Goal: Navigation & Orientation: Find specific page/section

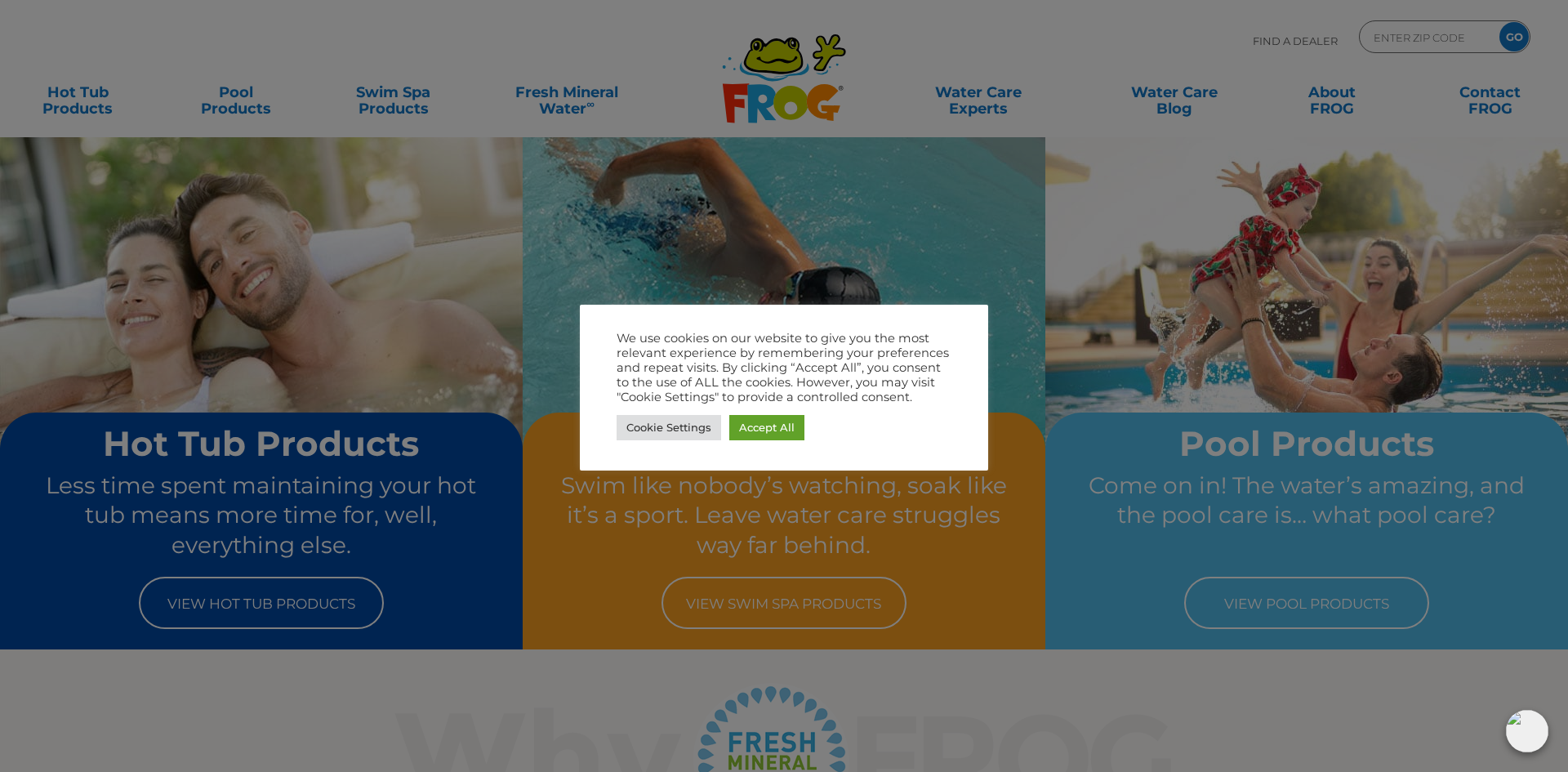
click at [1009, 427] on div at bounding box center [784, 386] width 1568 height 772
click at [780, 433] on link "Accept All" at bounding box center [767, 428] width 75 height 25
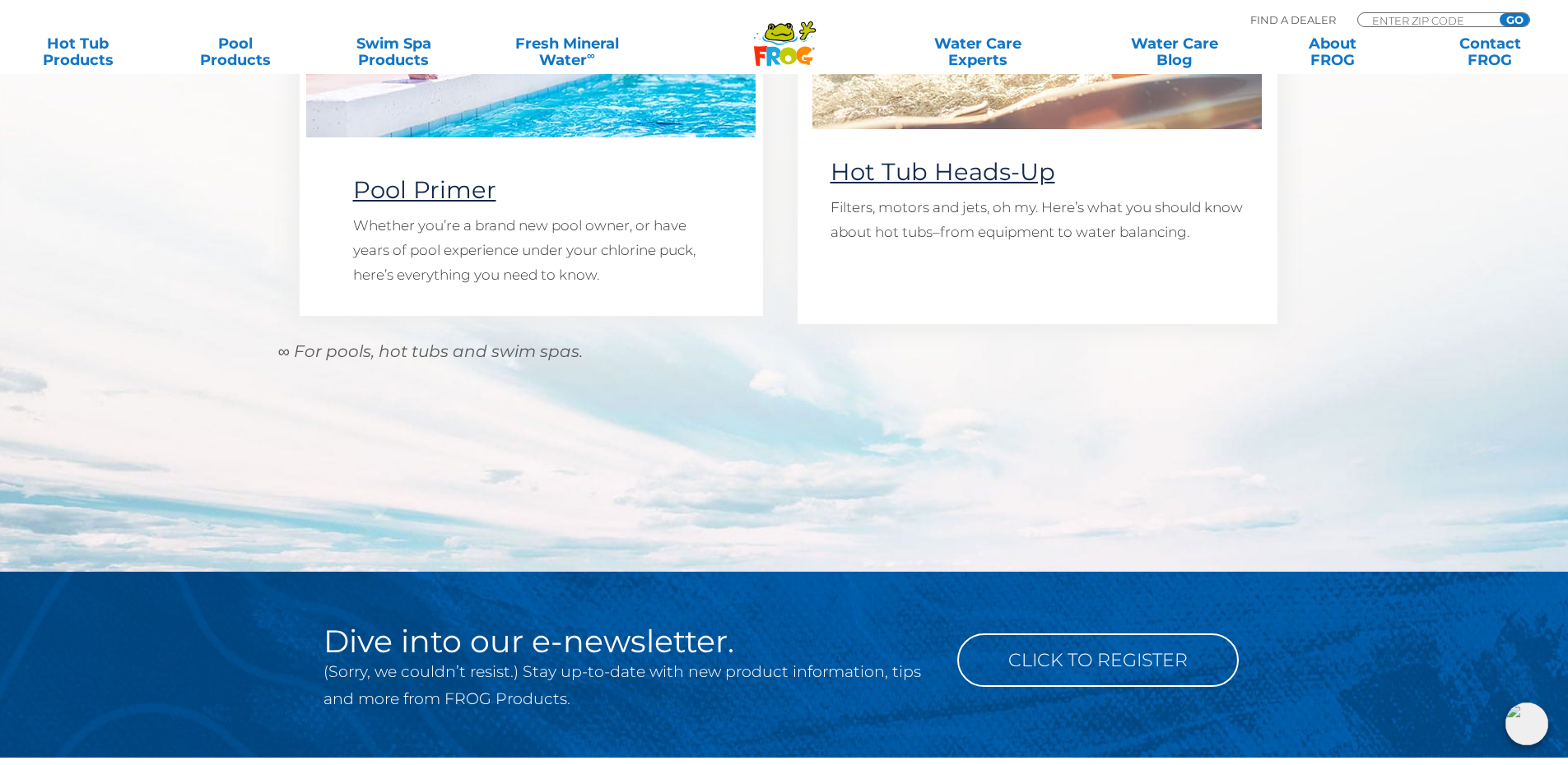
scroll to position [1399, 0]
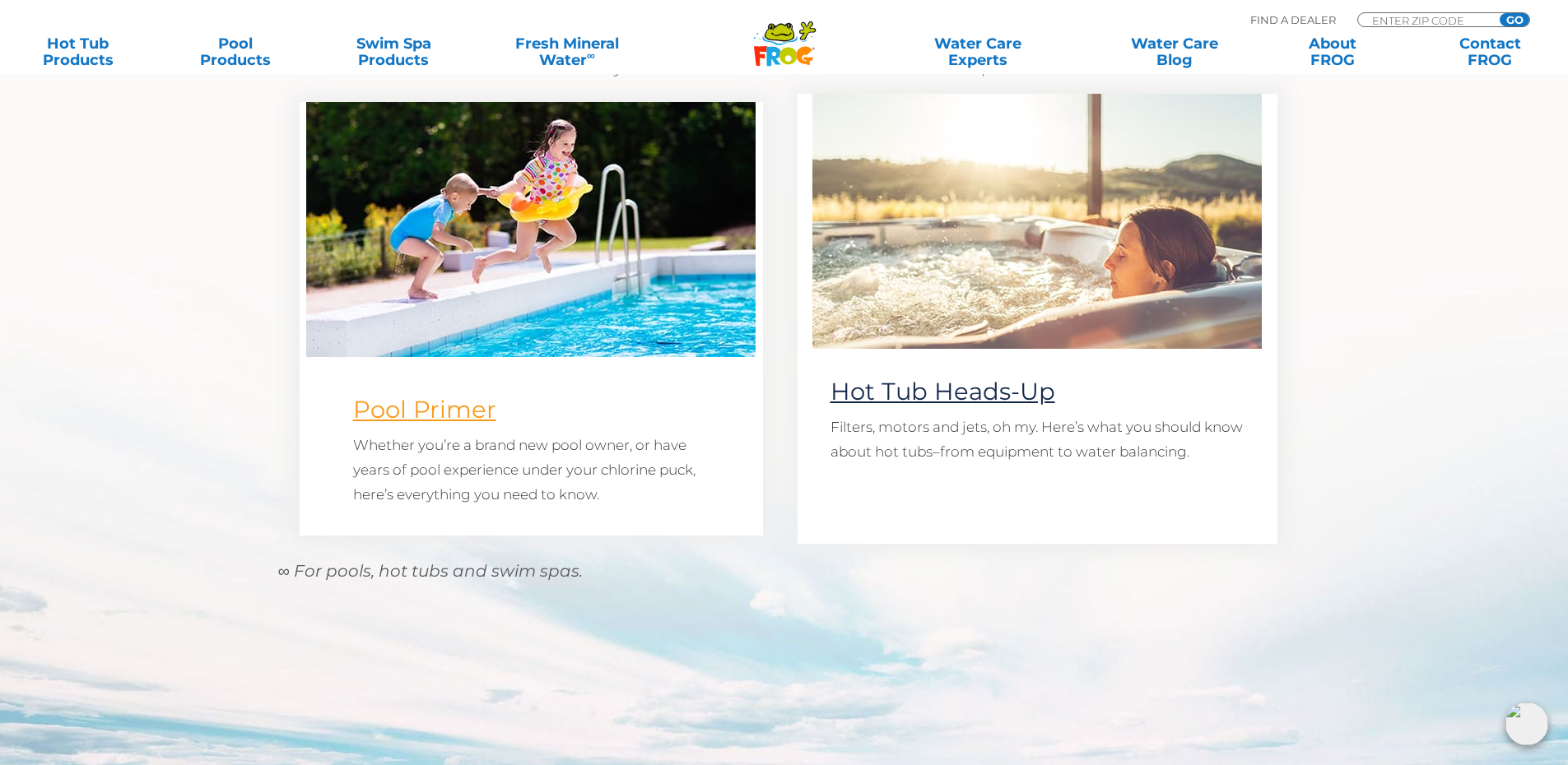
click at [473, 416] on link "Pool Primer" at bounding box center [424, 410] width 143 height 29
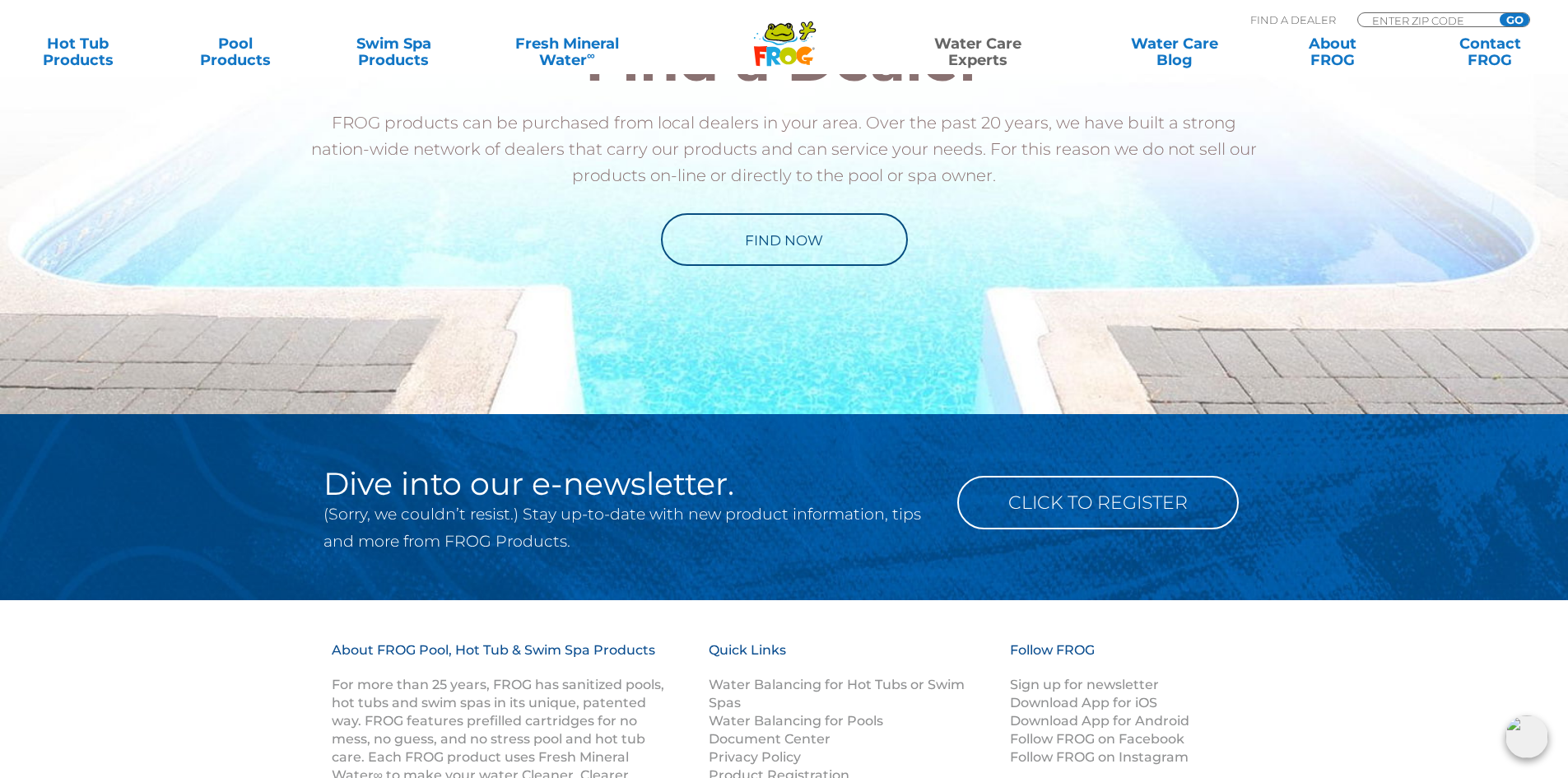
scroll to position [988, 0]
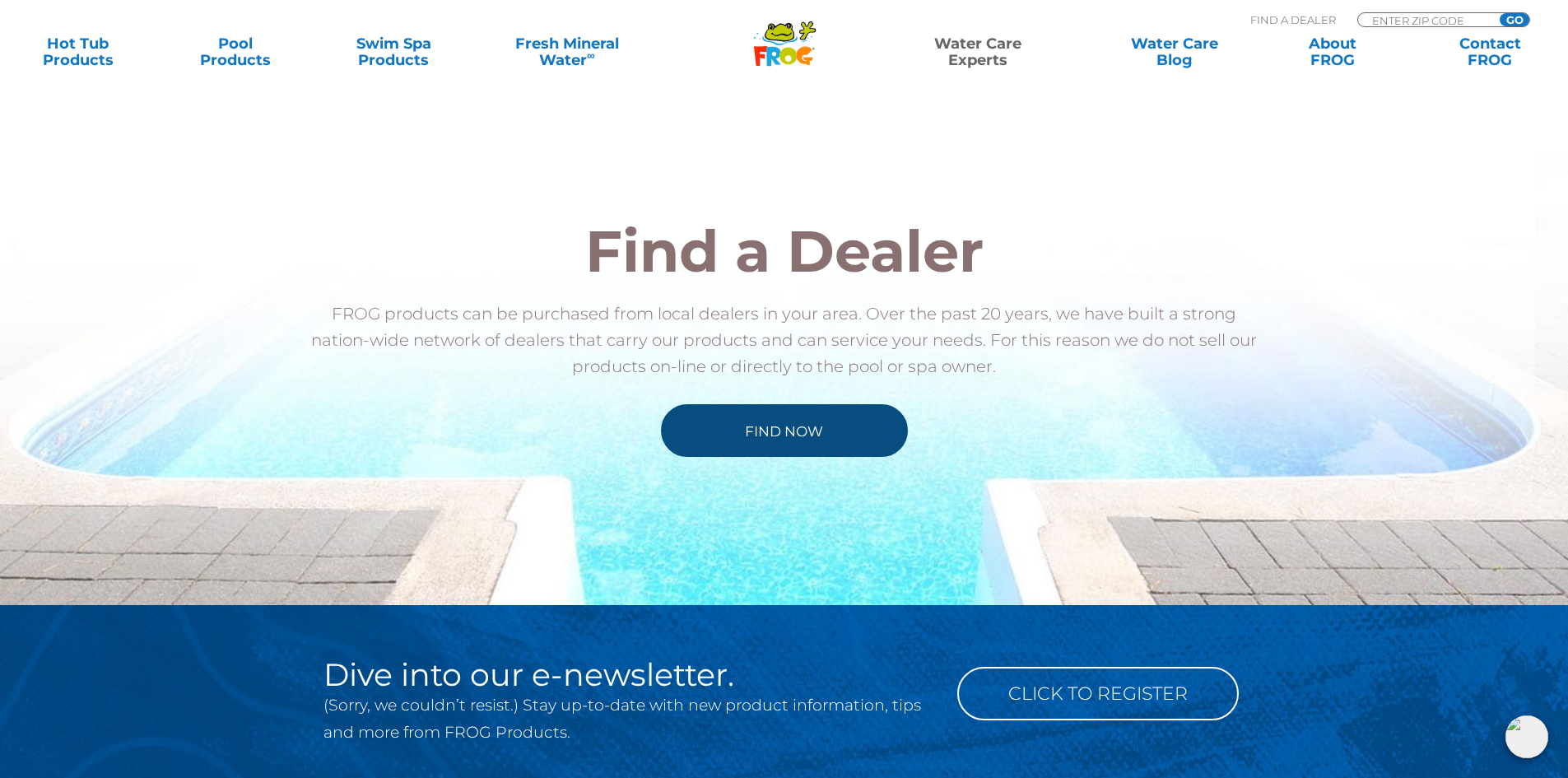
click at [798, 438] on link "Find Now" at bounding box center [784, 430] width 247 height 52
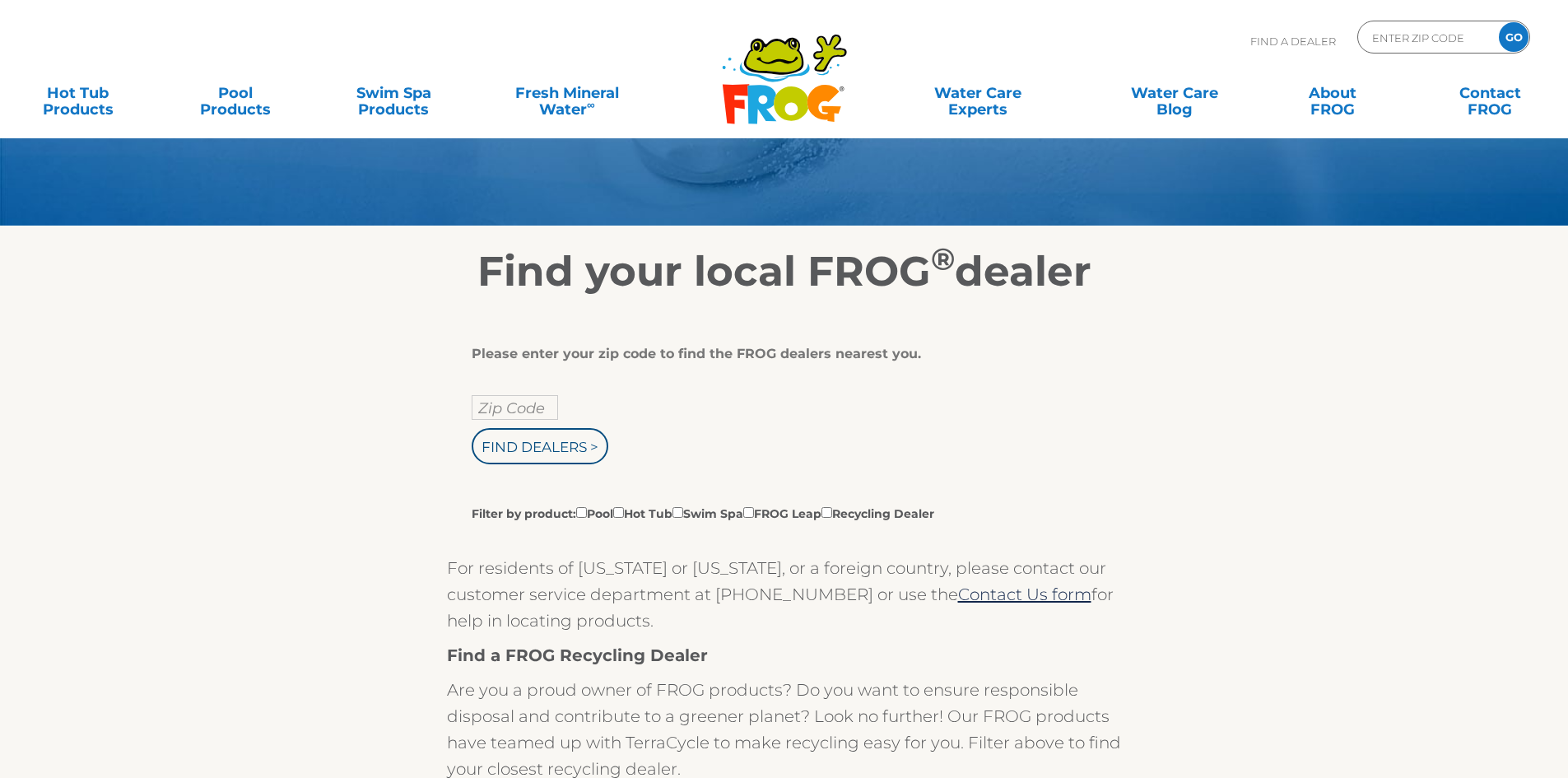
scroll to position [412, 0]
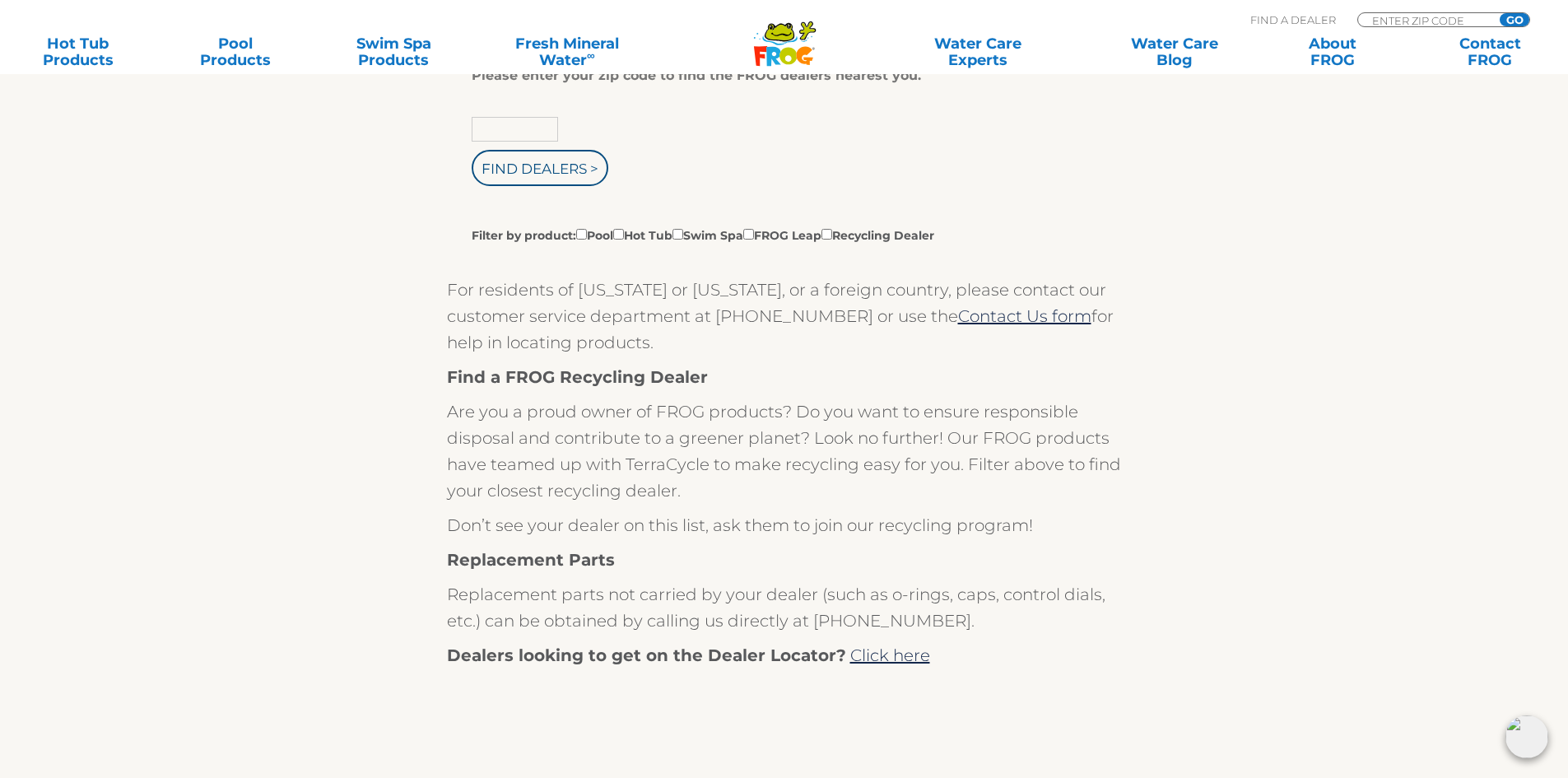
click at [538, 141] on input "text" at bounding box center [515, 128] width 86 height 24
type input "19406"
click at [472, 150] on input "Find Dealers >" at bounding box center [540, 167] width 137 height 36
click at [537, 181] on input "Find Dealers >" at bounding box center [540, 167] width 137 height 36
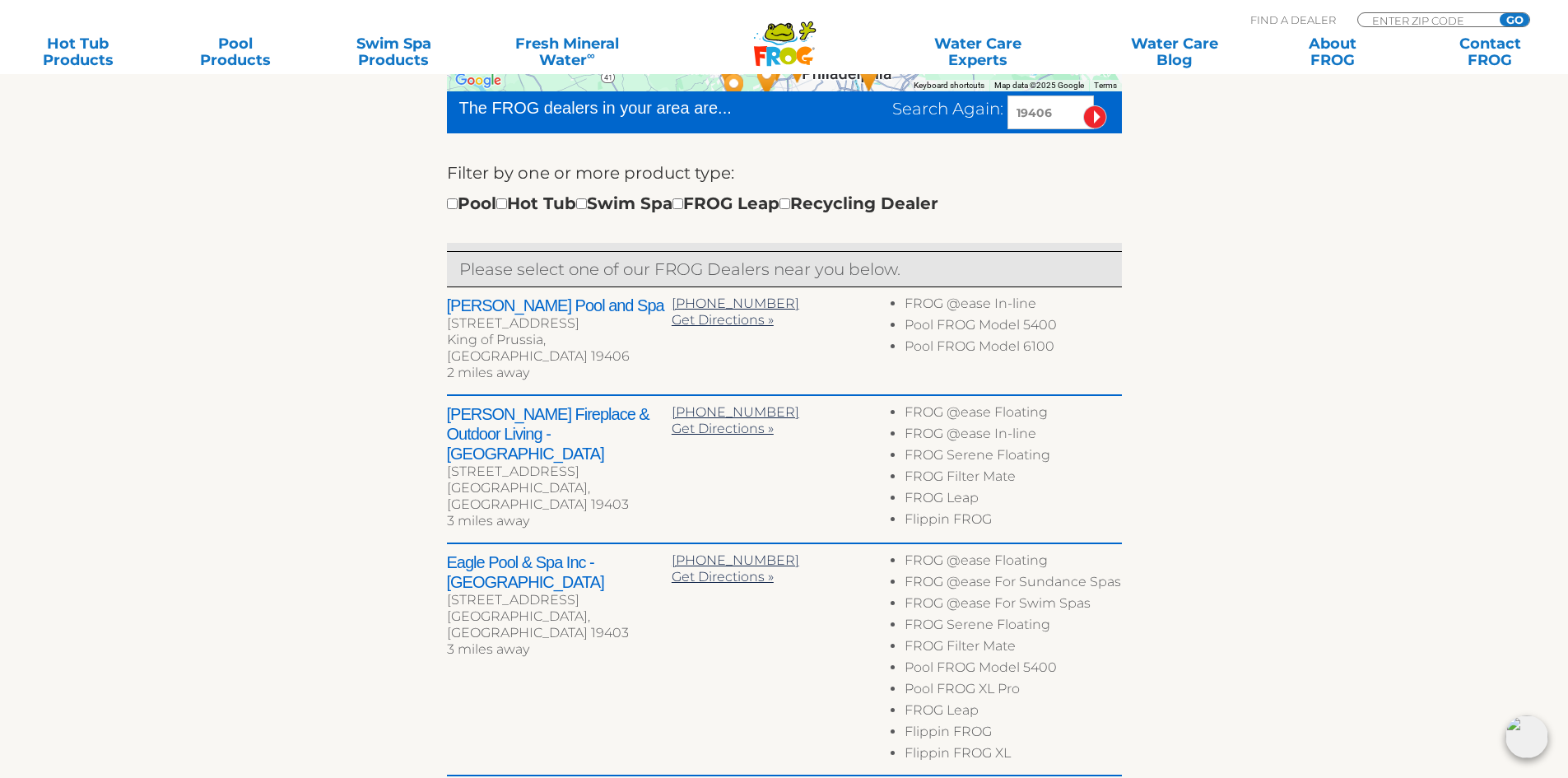
scroll to position [576, 0]
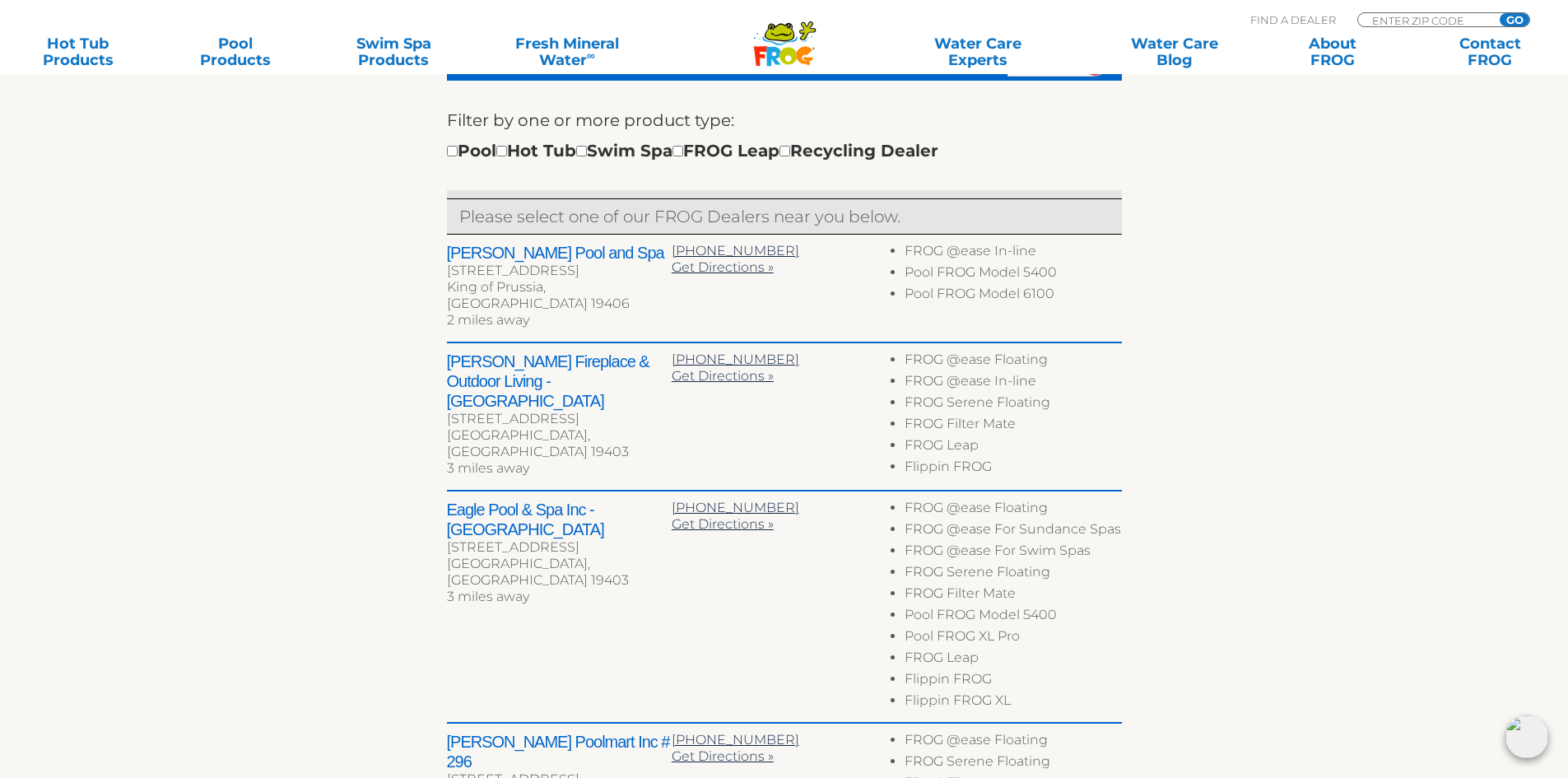
click at [524, 253] on h2 "Hasbrouck Pool and Spa" at bounding box center [558, 253] width 224 height 19
click at [450, 148] on input "checkbox" at bounding box center [451, 151] width 11 height 11
checkbox input "true"
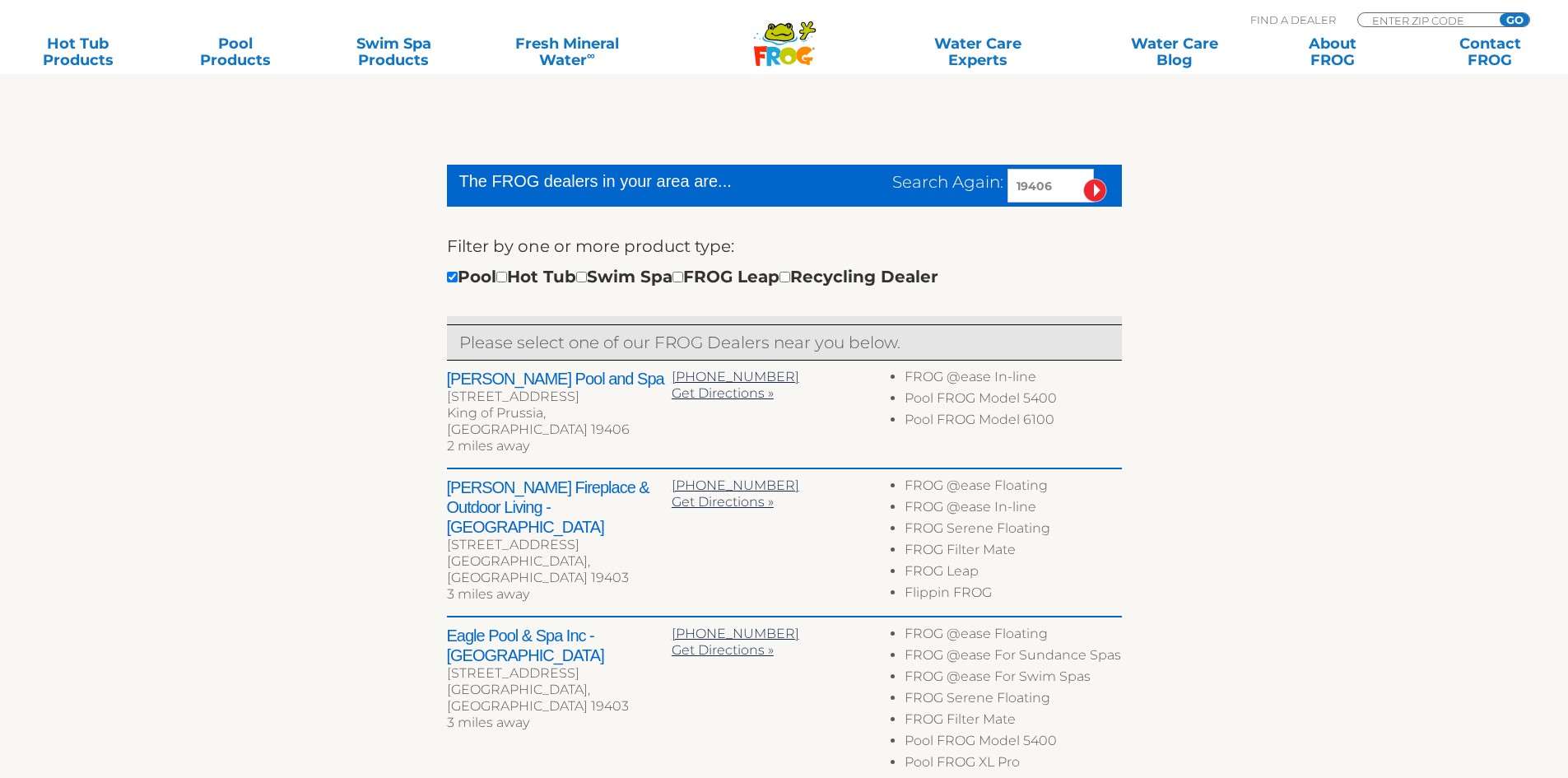
scroll to position [451, 0]
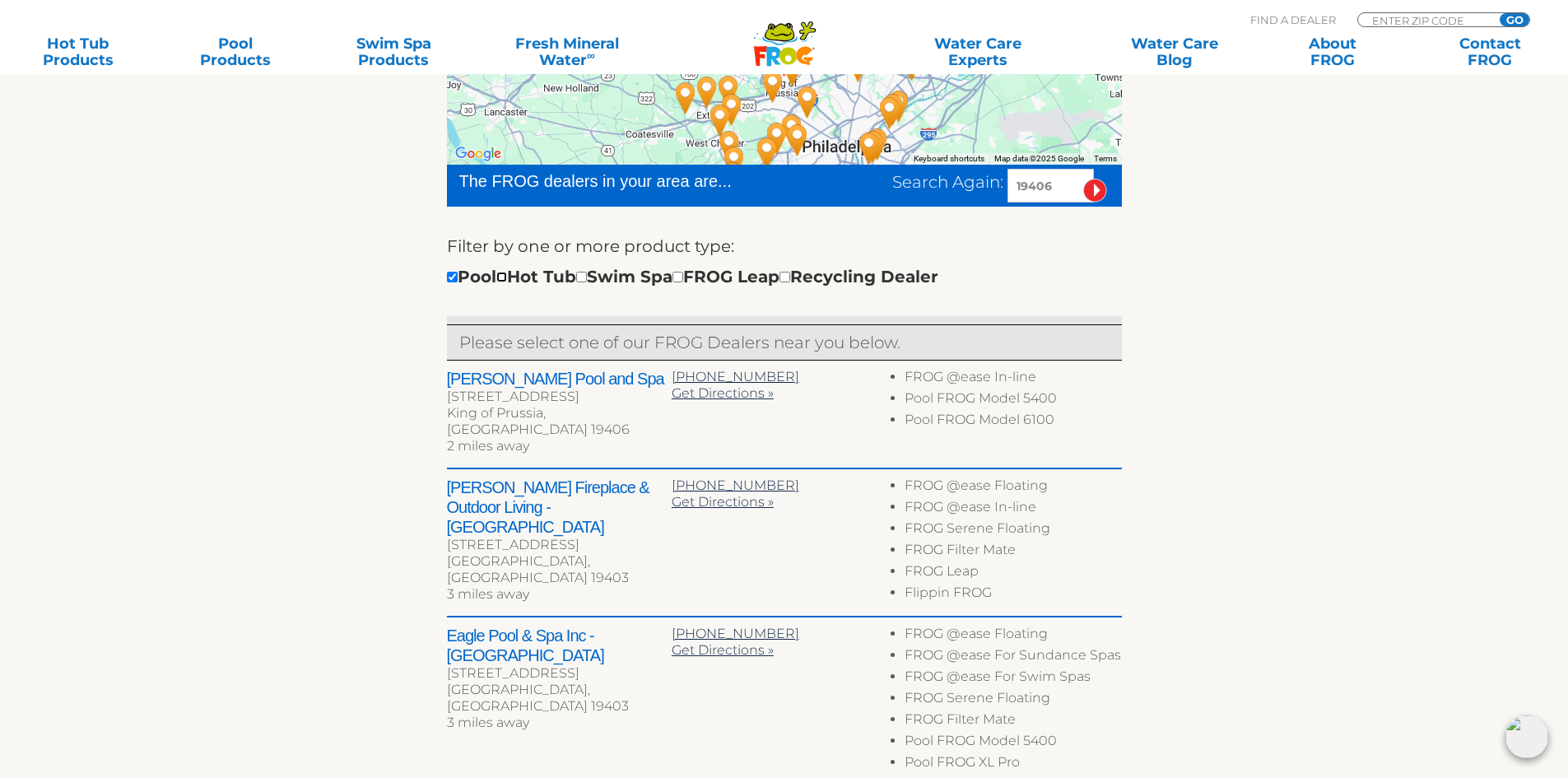
click at [507, 279] on input "checkbox" at bounding box center [501, 277] width 11 height 11
checkbox input "true"
click at [790, 277] on input "checkbox" at bounding box center [784, 277] width 11 height 11
checkbox input "true"
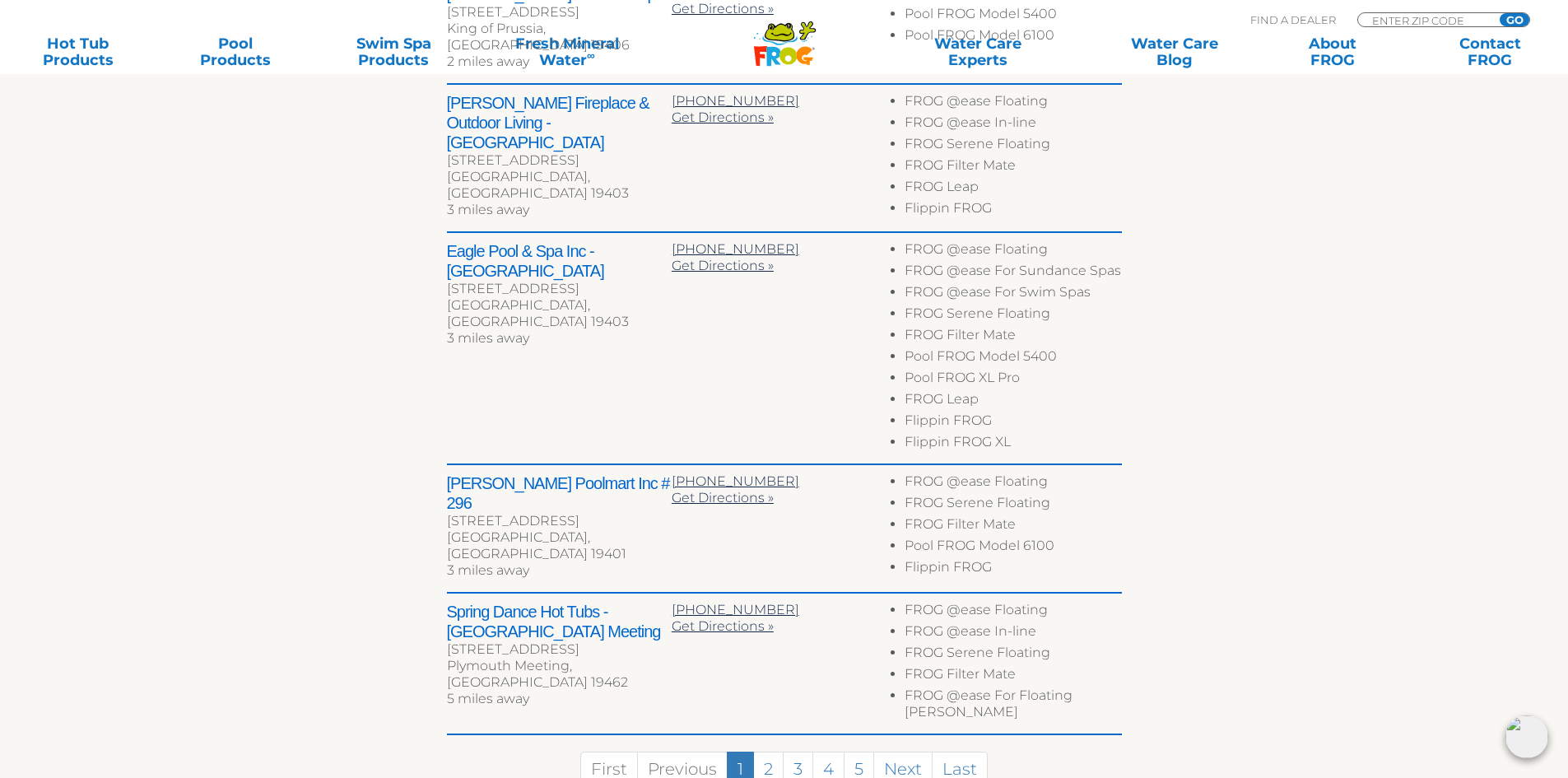
scroll to position [862, 0]
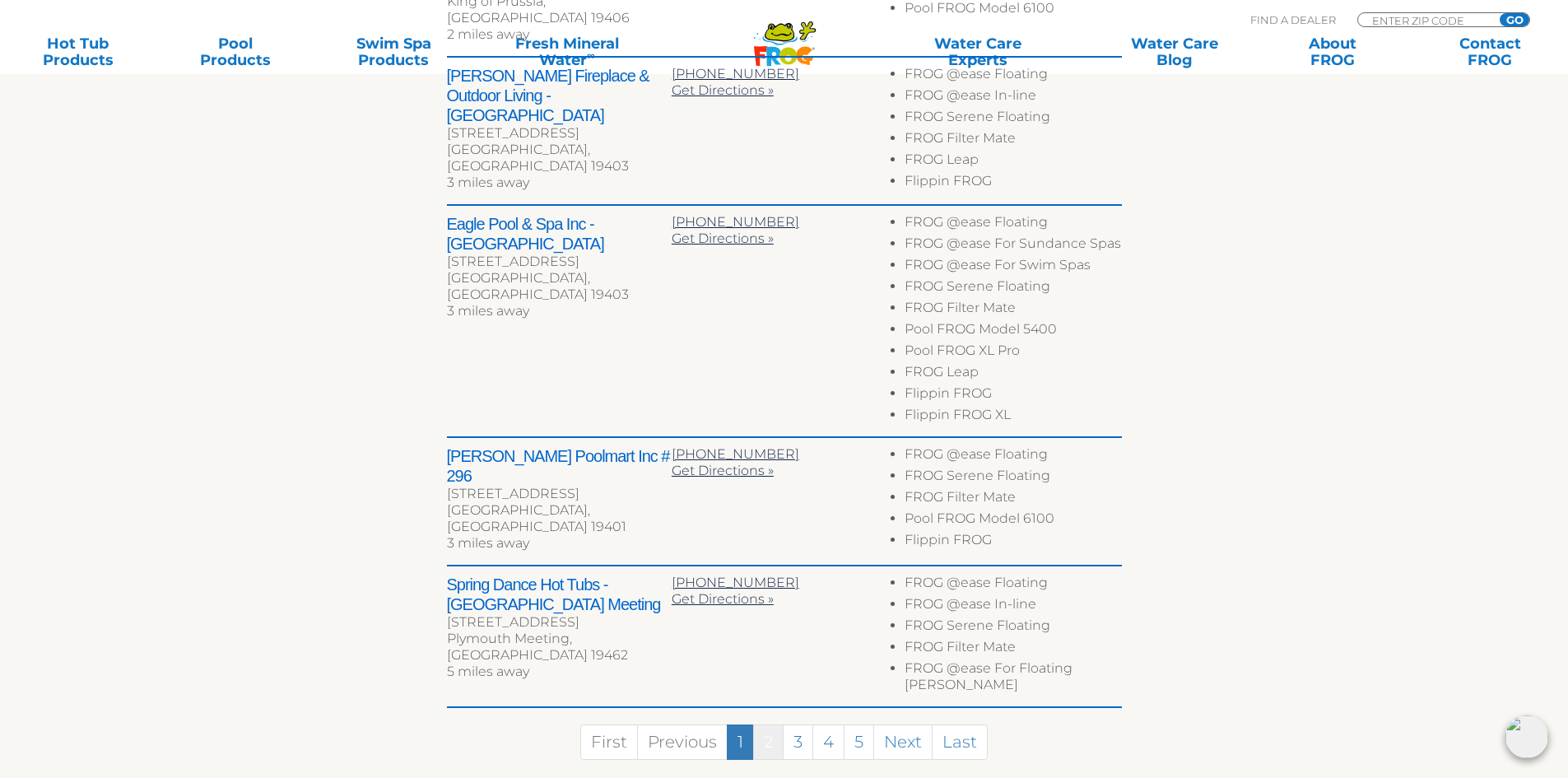
click at [771, 725] on link "2" at bounding box center [768, 742] width 30 height 35
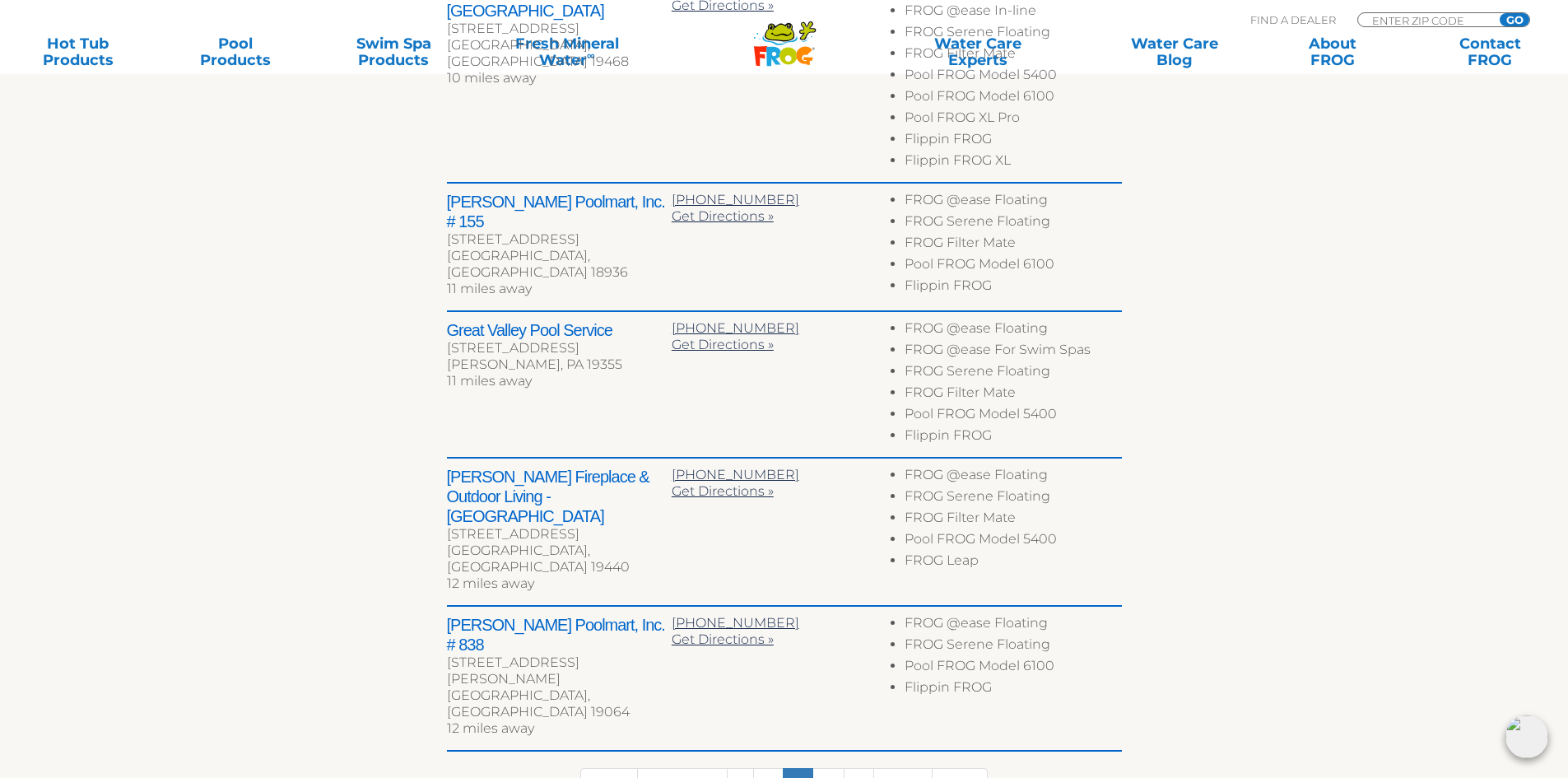
scroll to position [865, 0]
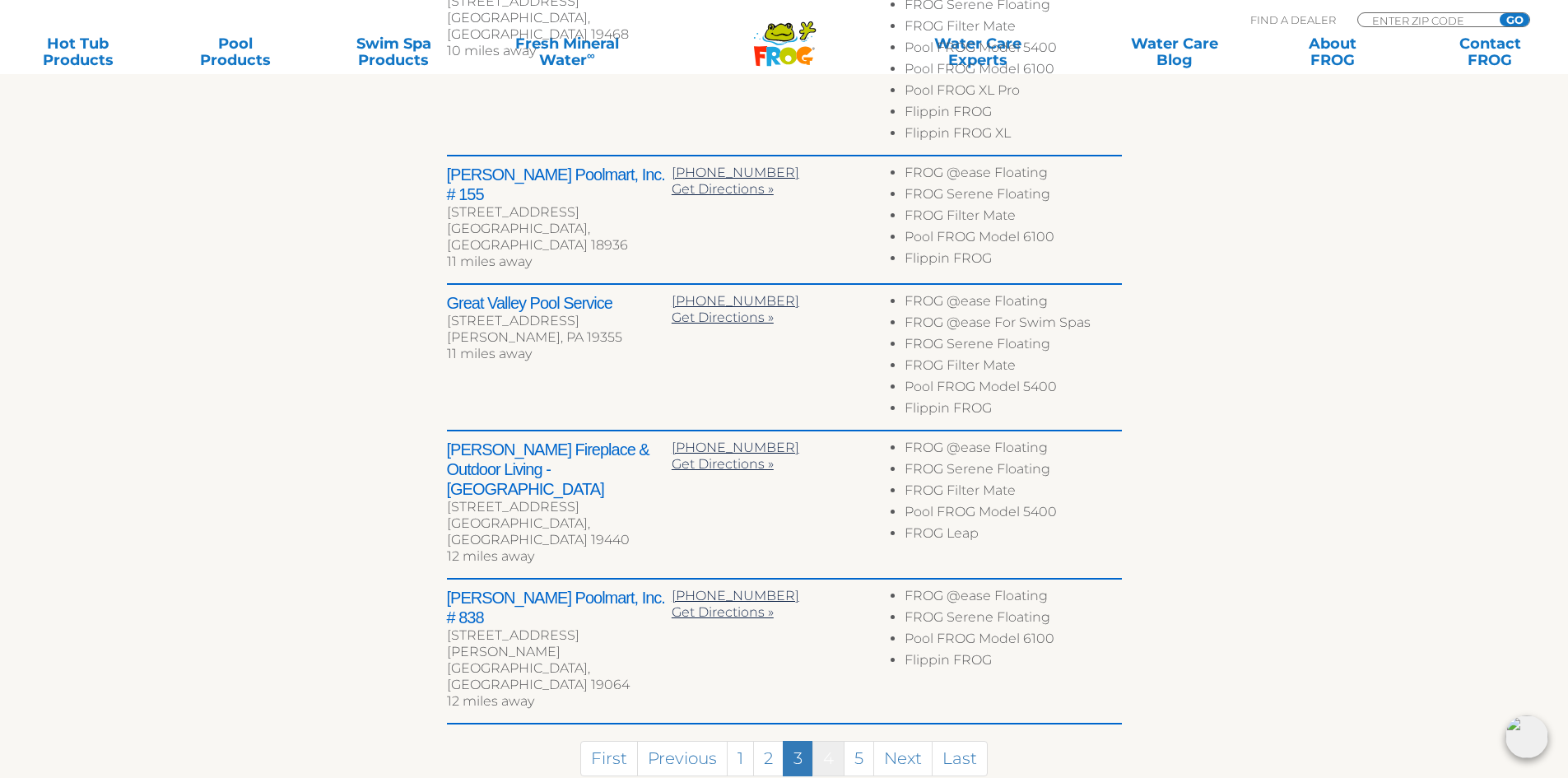
click at [836, 741] on link "4" at bounding box center [828, 759] width 32 height 35
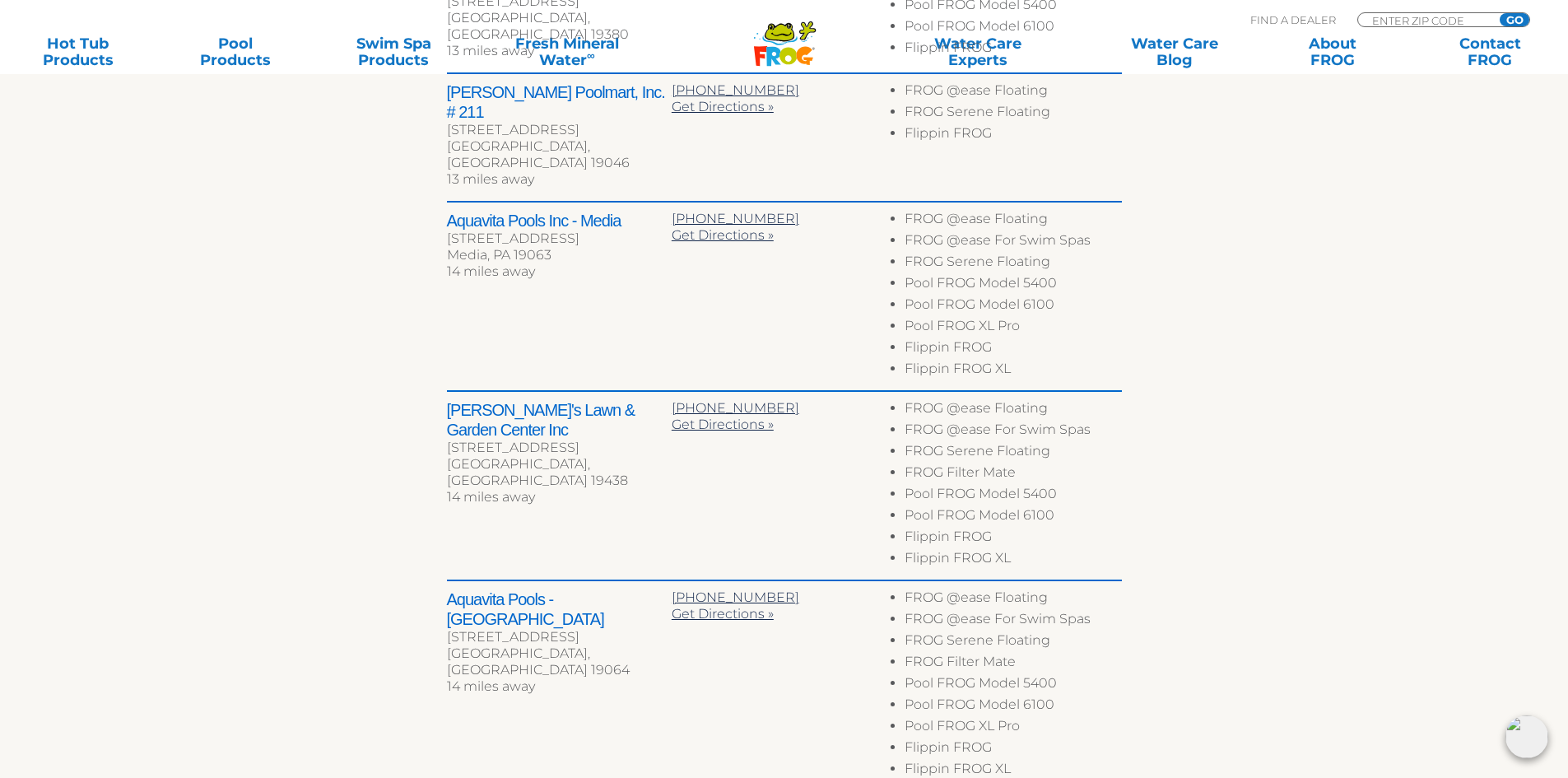
scroll to position [961, 0]
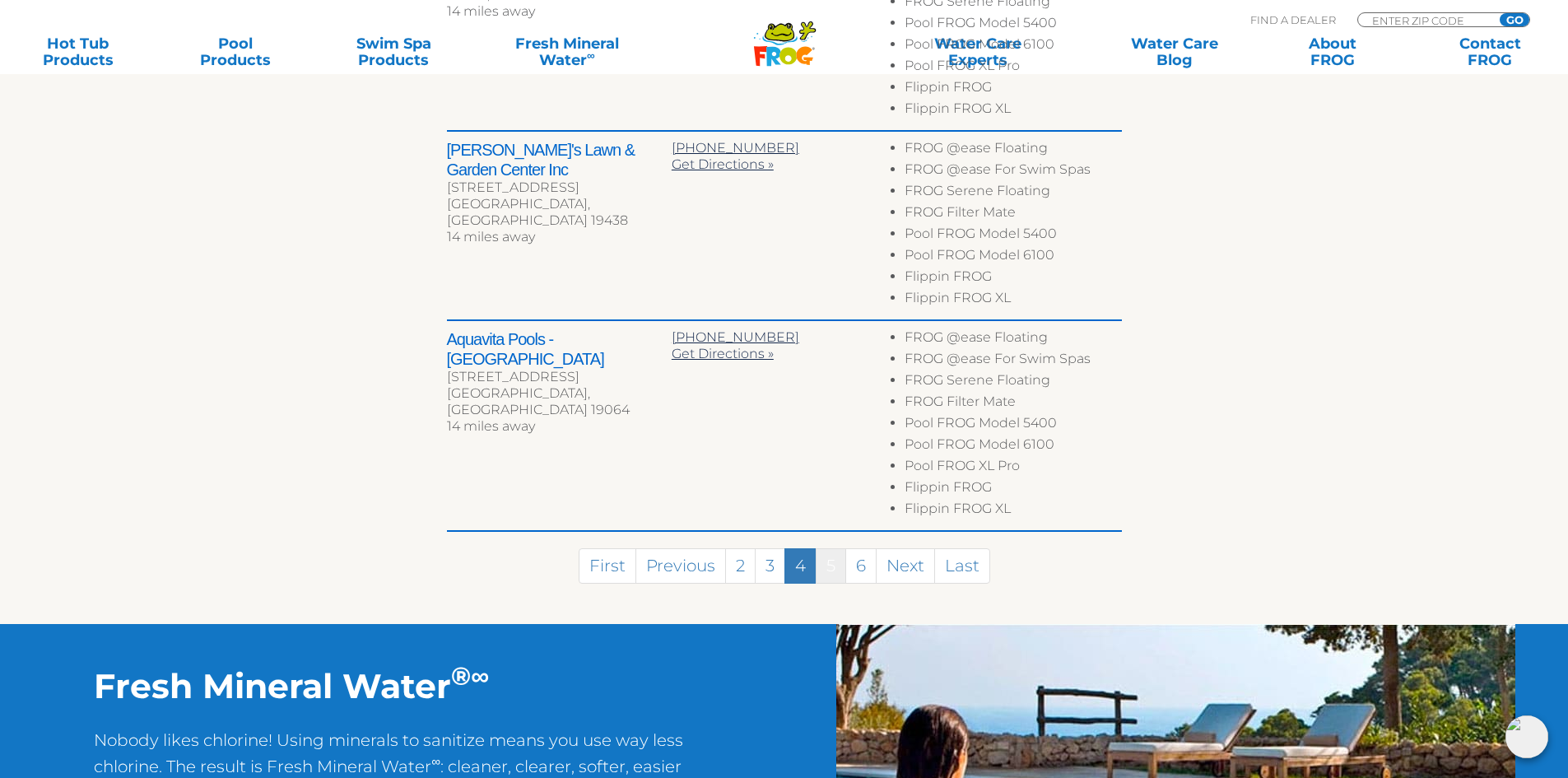
click at [839, 549] on link "5" at bounding box center [830, 566] width 30 height 35
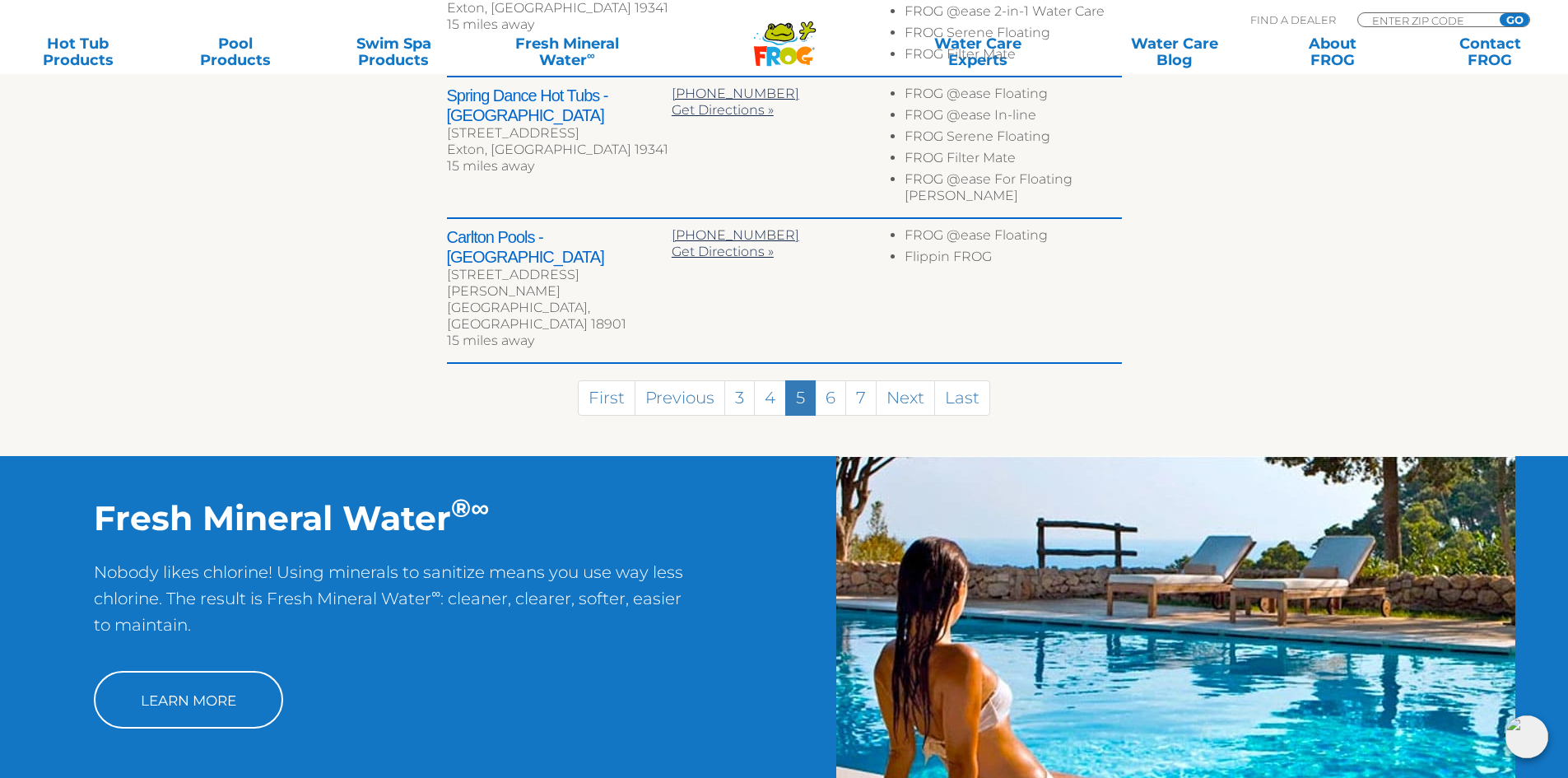
scroll to position [911, 0]
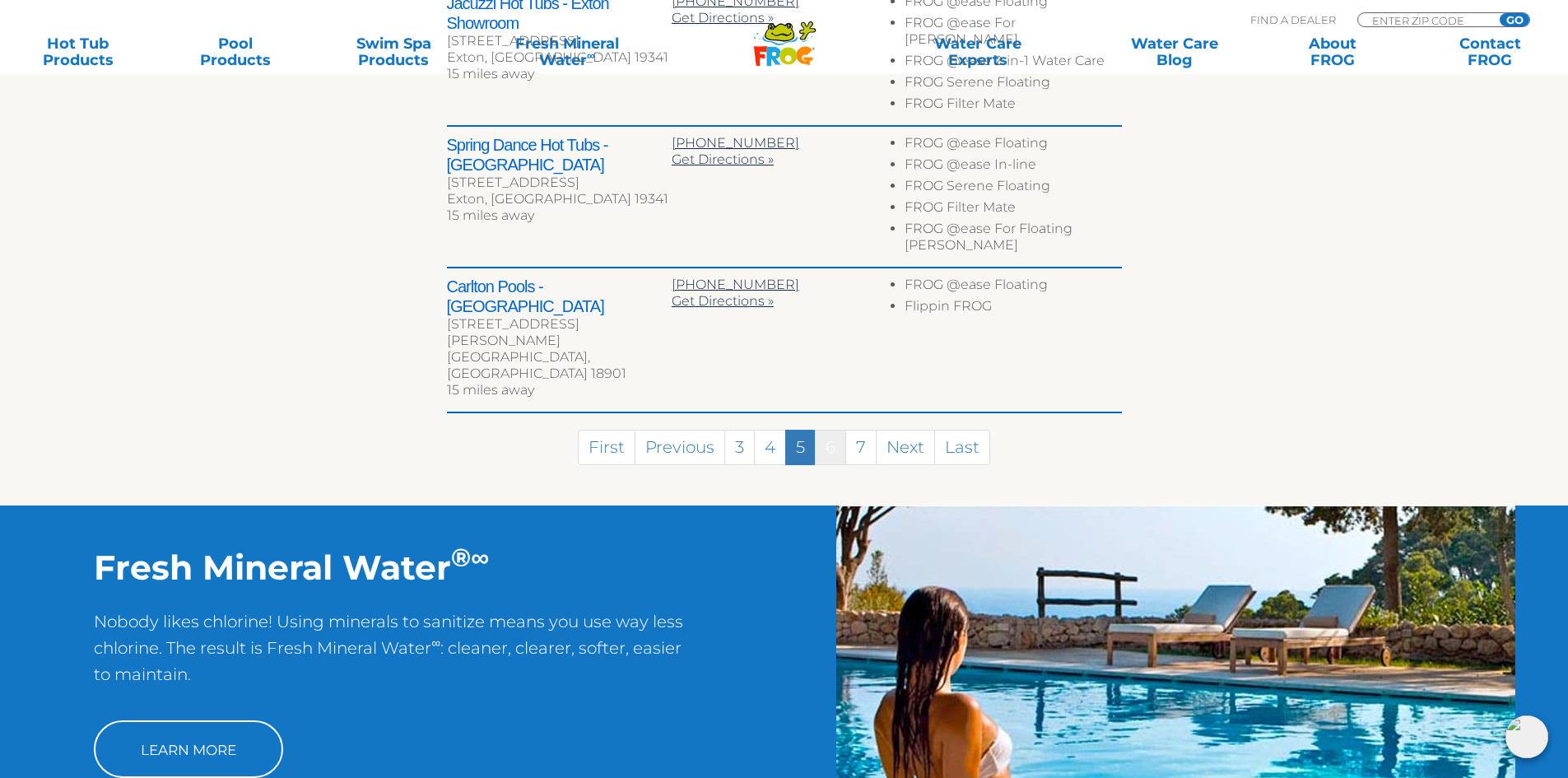
click at [837, 429] on link "6" at bounding box center [830, 447] width 31 height 35
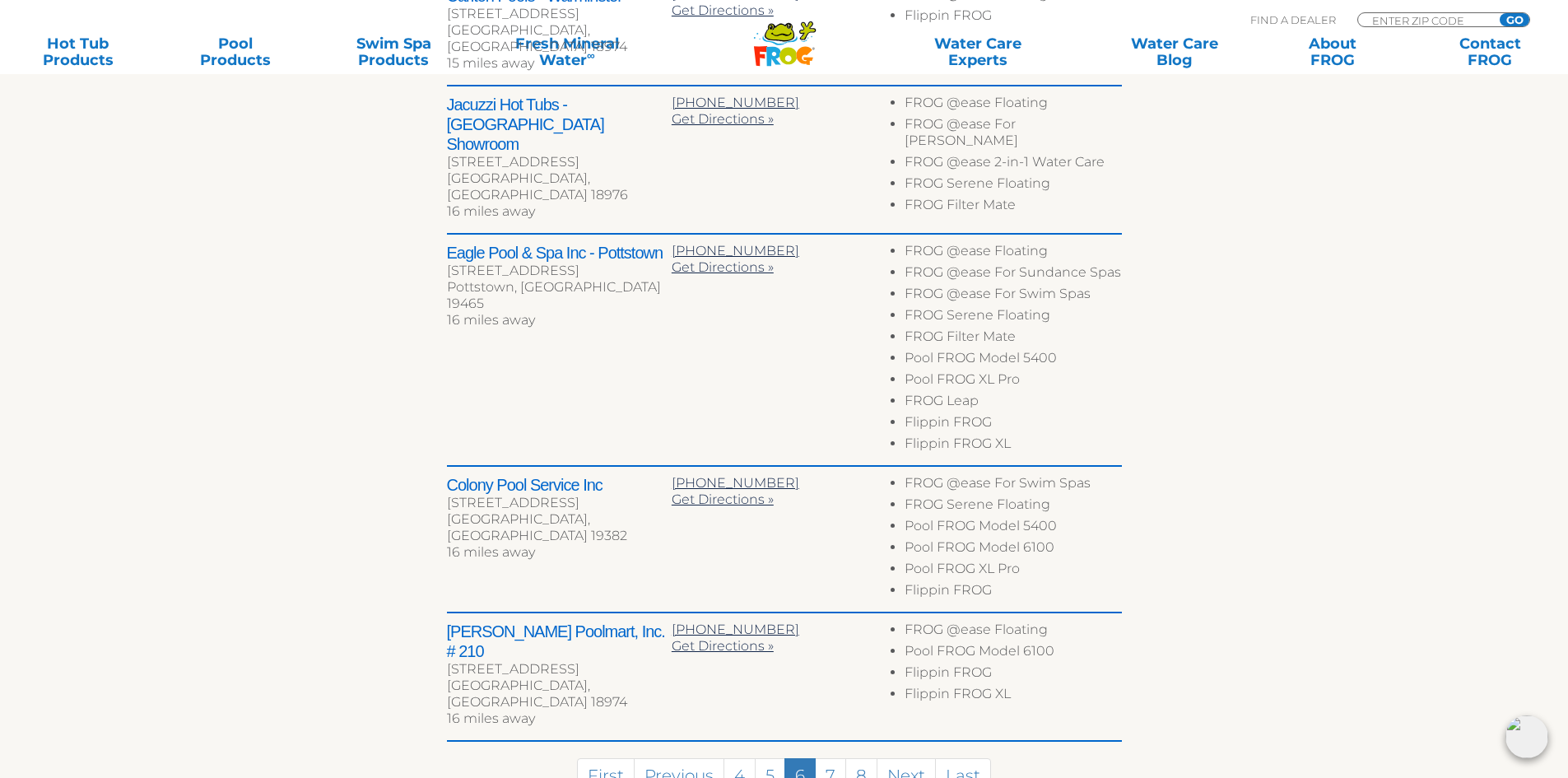
scroll to position [936, 0]
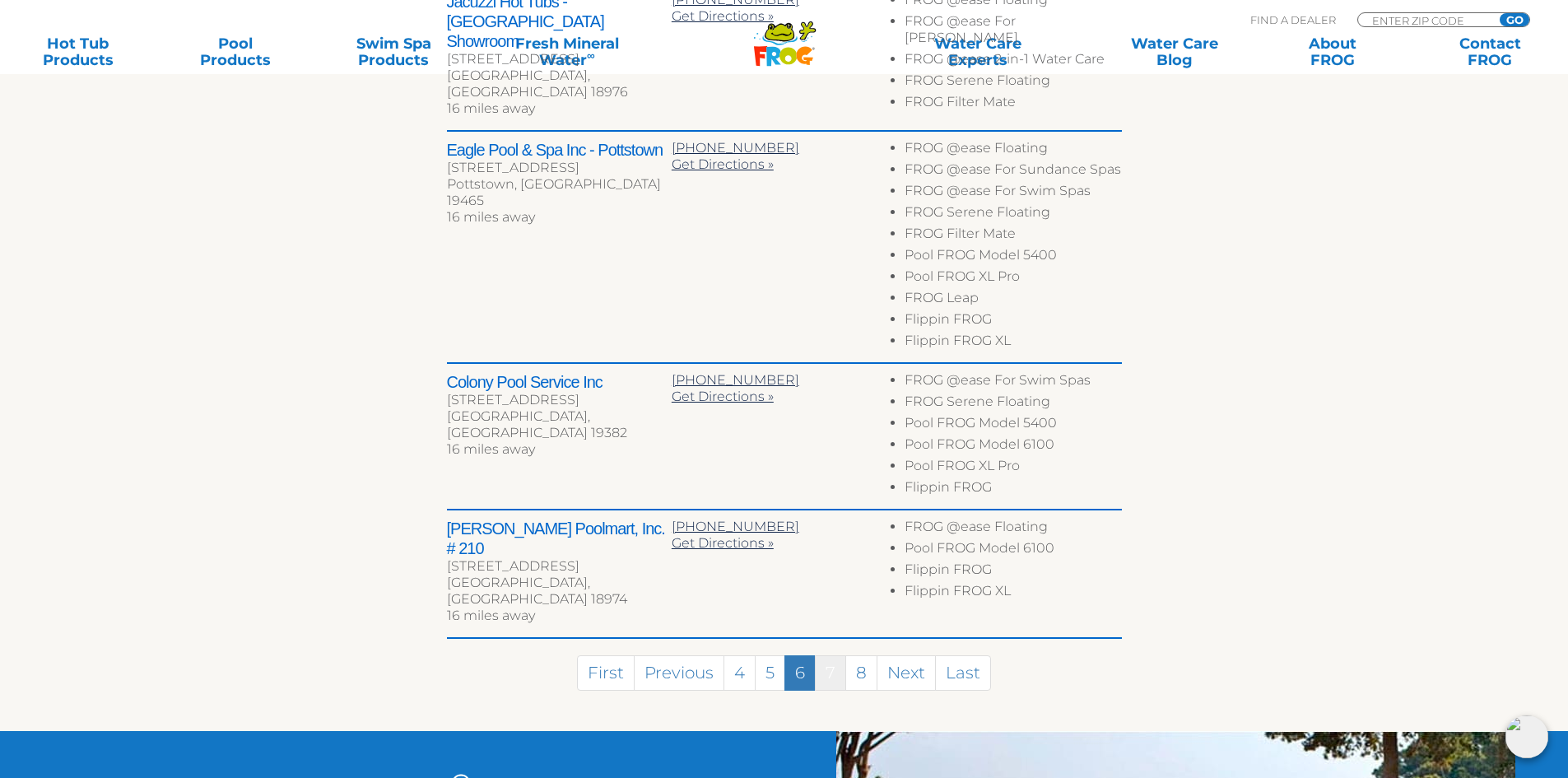
click at [829, 656] on link "7" at bounding box center [830, 673] width 31 height 35
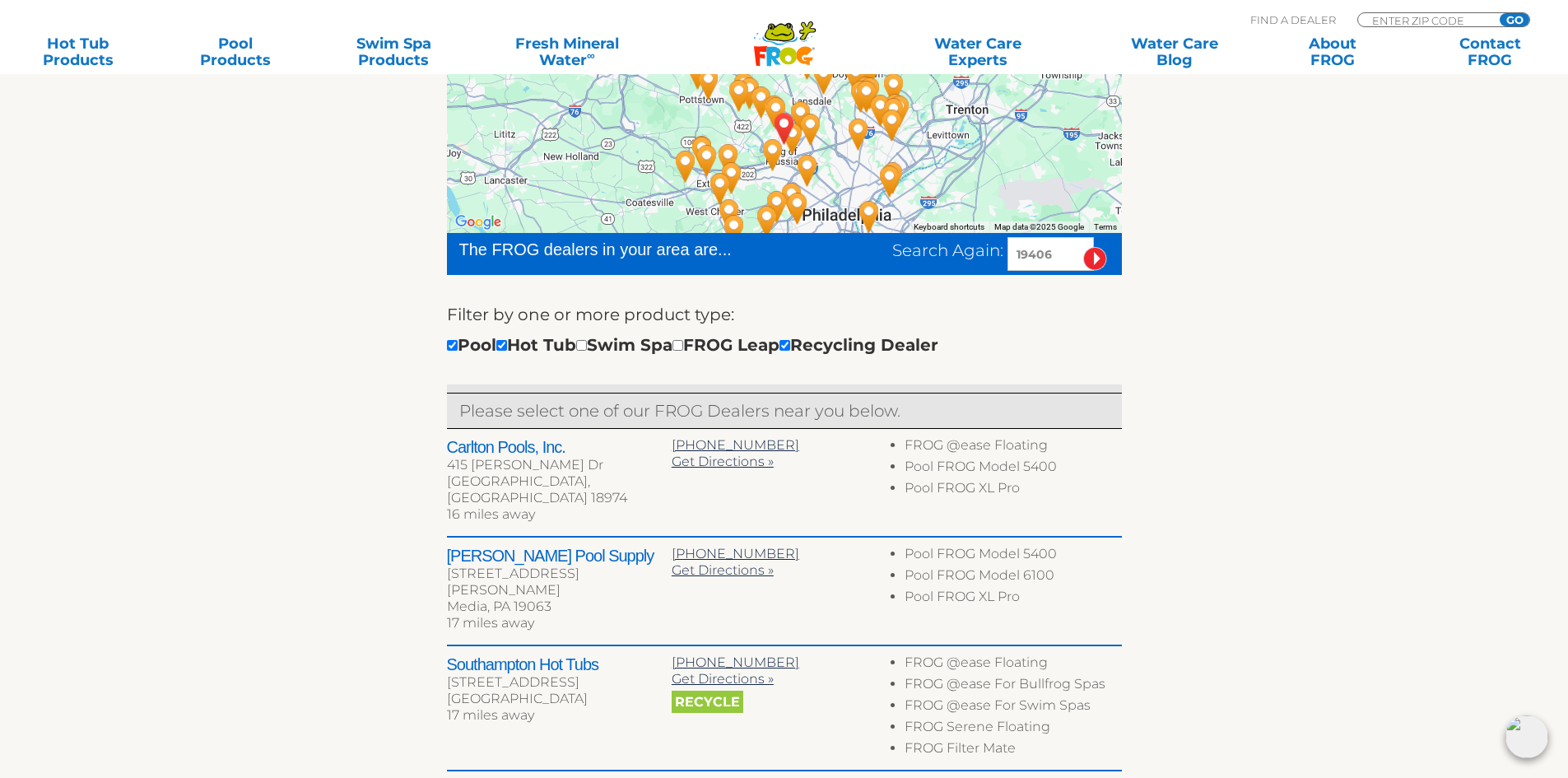
scroll to position [412, 0]
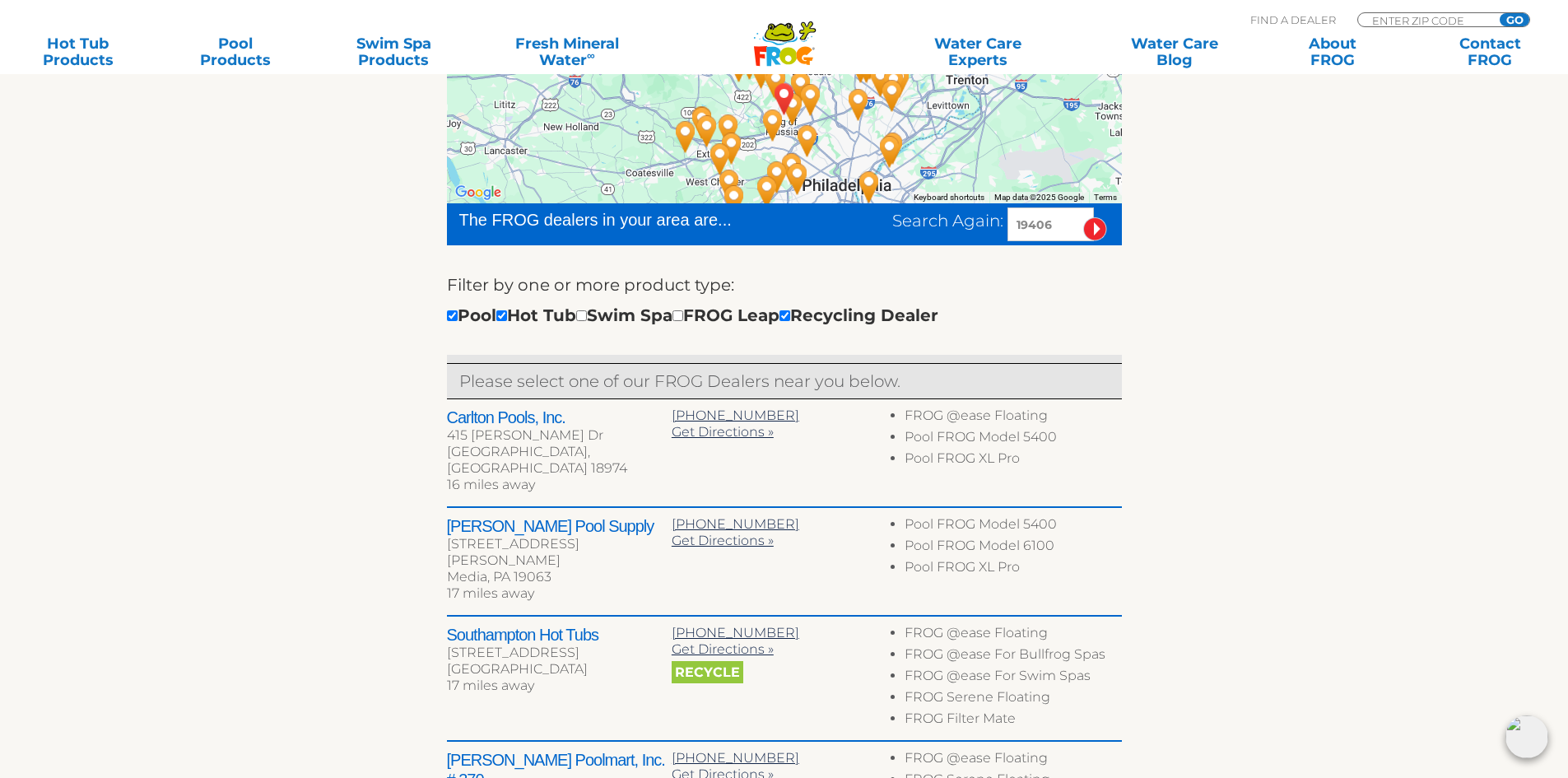
click at [1099, 235] on input "image" at bounding box center [1094, 229] width 24 height 24
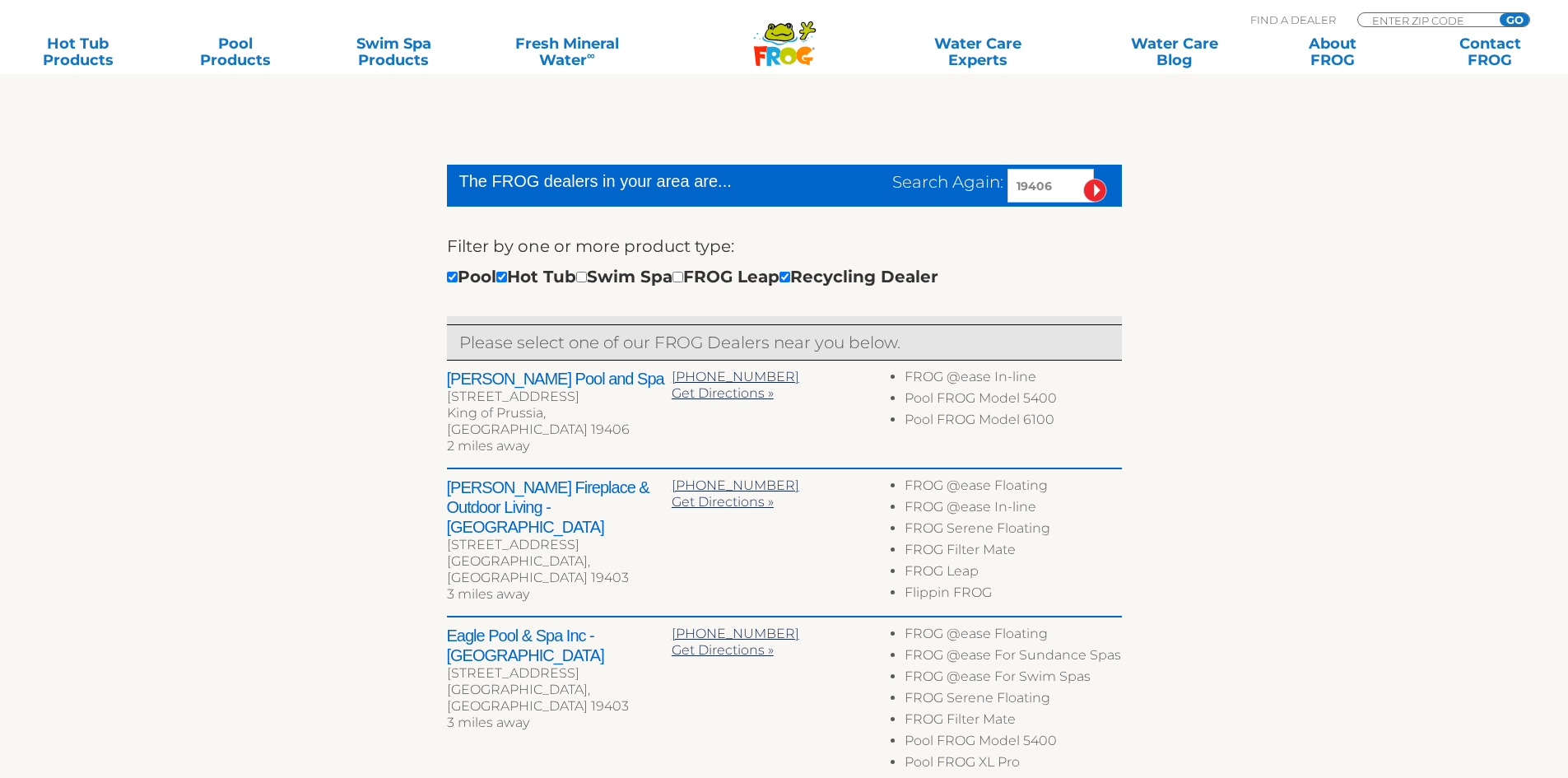
scroll to position [451, 0]
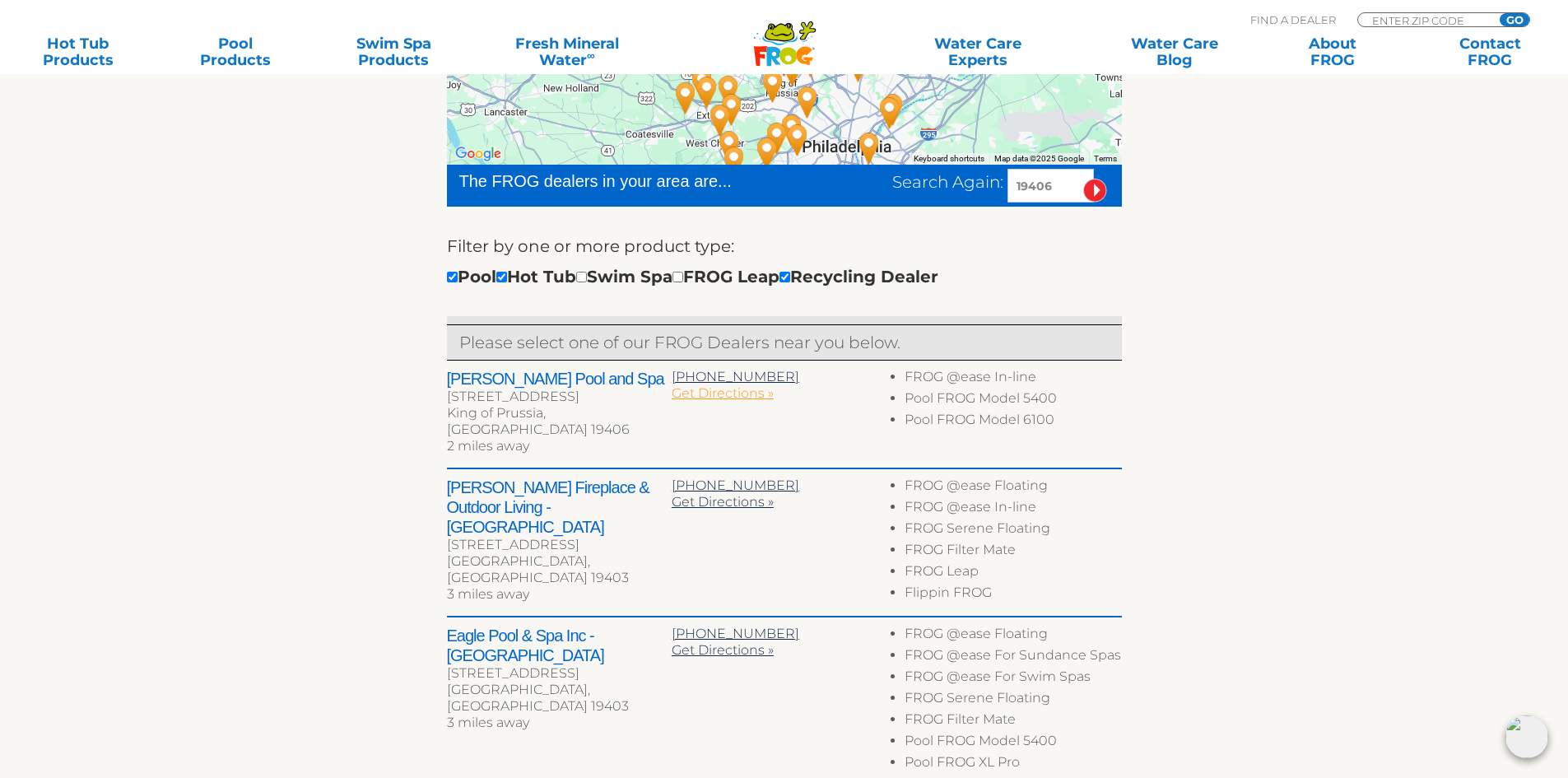
click at [690, 397] on span "Get Directions »" at bounding box center [722, 393] width 102 height 16
